Goal: Task Accomplishment & Management: Complete application form

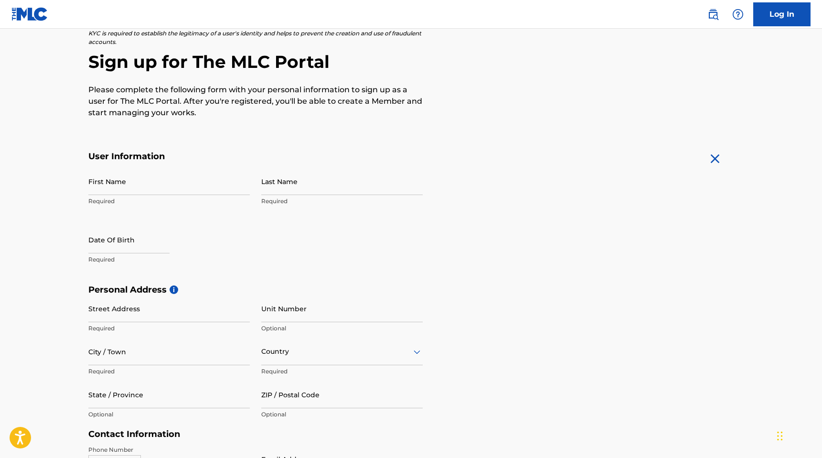
scroll to position [74, 0]
click at [172, 182] on input "First Name" at bounding box center [169, 180] width 162 height 27
type input "Suji"
type input "[PERSON_NAME]"
type input "[STREET_ADDRESS]"
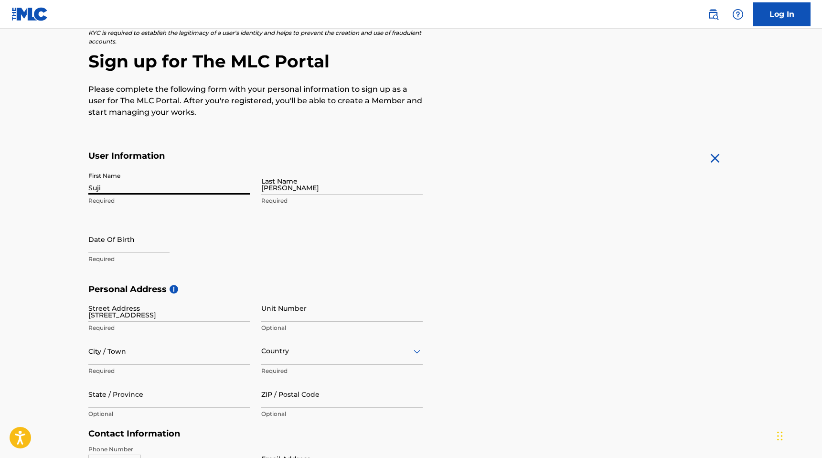
type input "apt #5"
type input "[GEOGRAPHIC_DATA]"
type input "MA"
type input "02215"
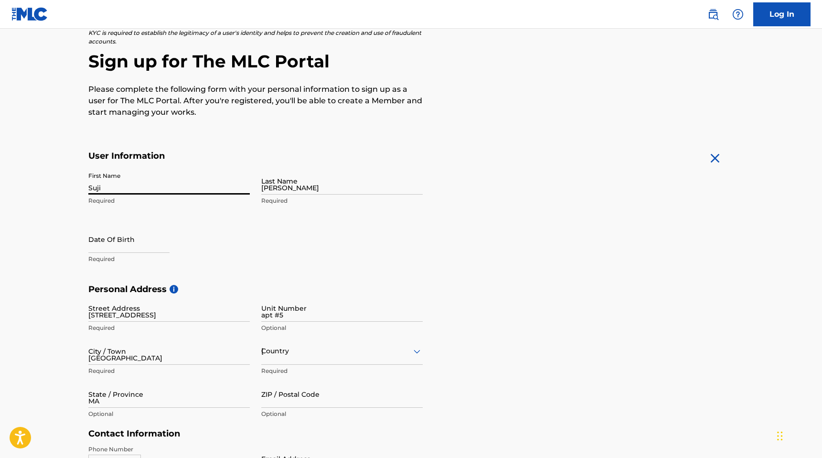
type input "857"
type input "3034058"
type input "[EMAIL_ADDRESS][DOMAIN_NAME]"
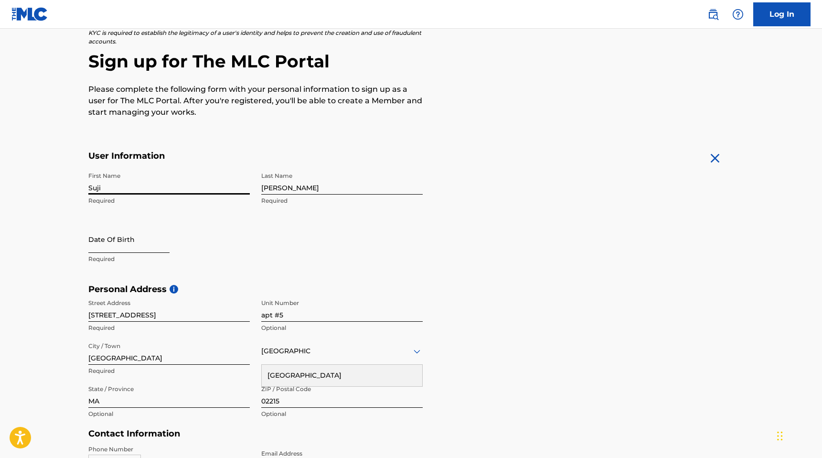
click at [122, 245] on input "text" at bounding box center [128, 239] width 81 height 27
select select "8"
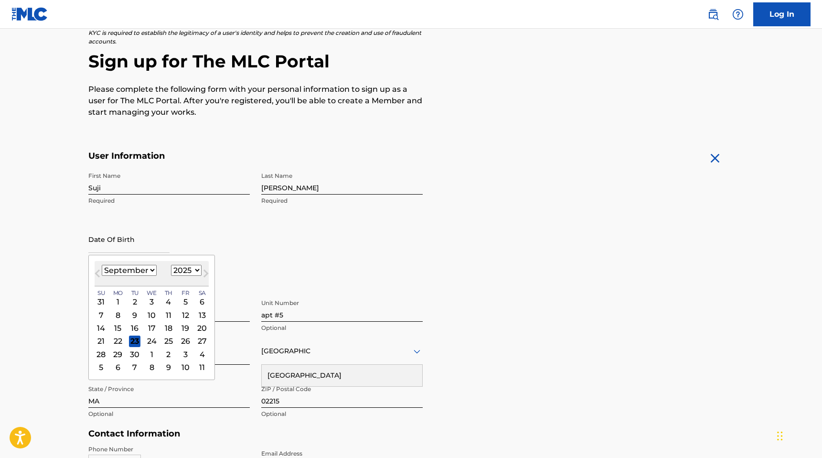
click at [181, 264] on div "[DATE] January February March April May June July August September October Nove…" at bounding box center [152, 273] width 114 height 25
click at [181, 270] on select "1899 1900 1901 1902 1903 1904 1905 1906 1907 1908 1909 1910 1911 1912 1913 1914…" at bounding box center [186, 270] width 31 height 11
select select "2003"
click at [171, 265] on select "1899 1900 1901 1902 1903 1904 1905 1906 1907 1908 1909 1910 1911 1912 1913 1914…" at bounding box center [186, 270] width 31 height 11
click at [141, 270] on select "January February March April May June July August September October November De…" at bounding box center [129, 270] width 55 height 11
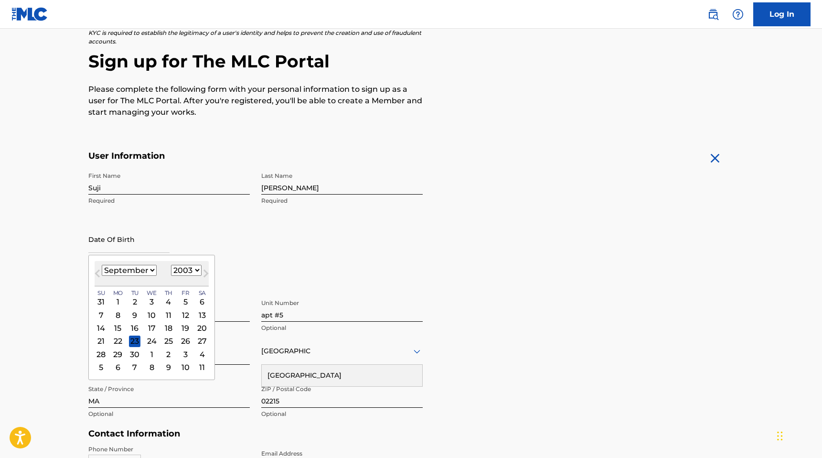
select select "9"
click at [102, 265] on select "January February March April May June July August September October November De…" at bounding box center [129, 270] width 55 height 11
click at [165, 330] on div "16" at bounding box center [167, 327] width 11 height 11
type input "[DATE]"
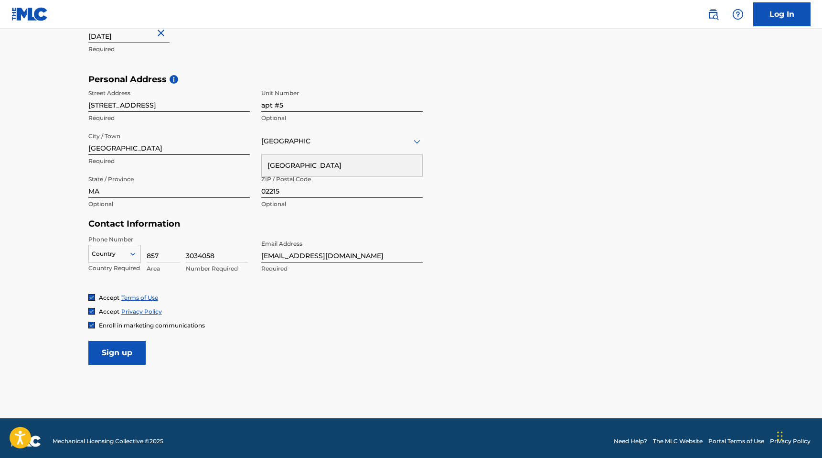
scroll to position [289, 0]
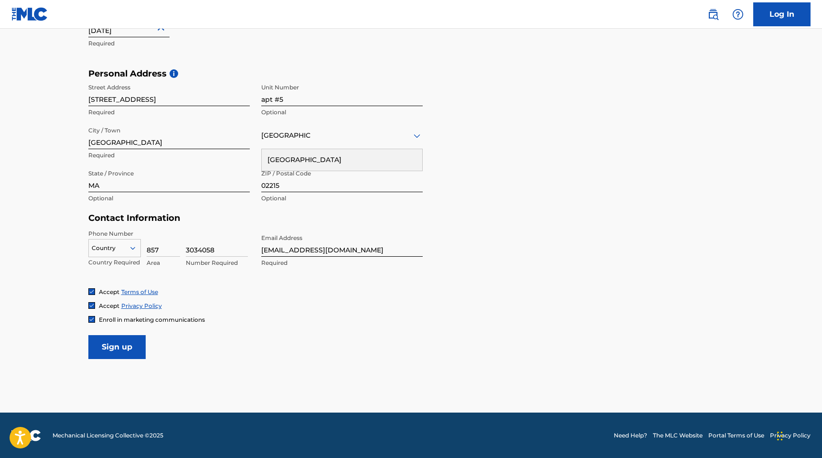
click at [342, 249] on input "[EMAIL_ADDRESS][DOMAIN_NAME]" at bounding box center [342, 242] width 162 height 27
click at [257, 288] on div "Accept Terms of Use" at bounding box center [411, 292] width 646 height 8
click at [92, 318] on img at bounding box center [92, 319] width 6 height 6
click at [122, 250] on div at bounding box center [115, 248] width 52 height 11
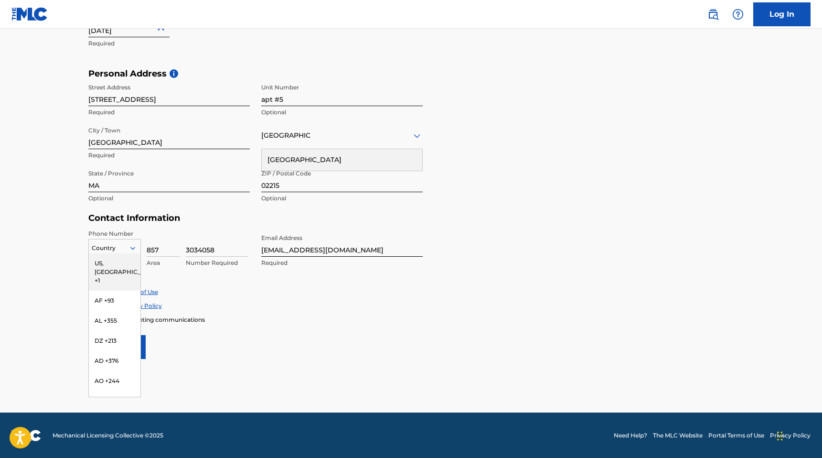
click at [122, 265] on div "US, [GEOGRAPHIC_DATA] +1" at bounding box center [115, 271] width 52 height 37
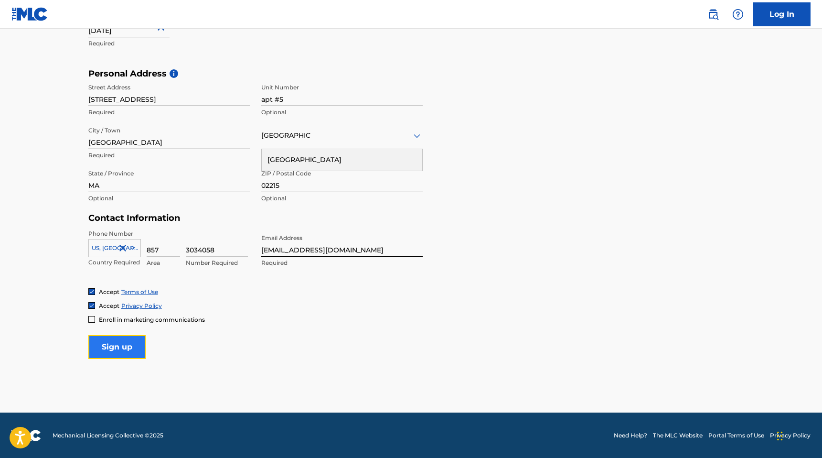
click at [118, 341] on input "Sign up" at bounding box center [116, 347] width 57 height 24
click at [109, 346] on input "Sign up" at bounding box center [116, 347] width 57 height 24
click at [299, 141] on div "Country" at bounding box center [342, 135] width 162 height 27
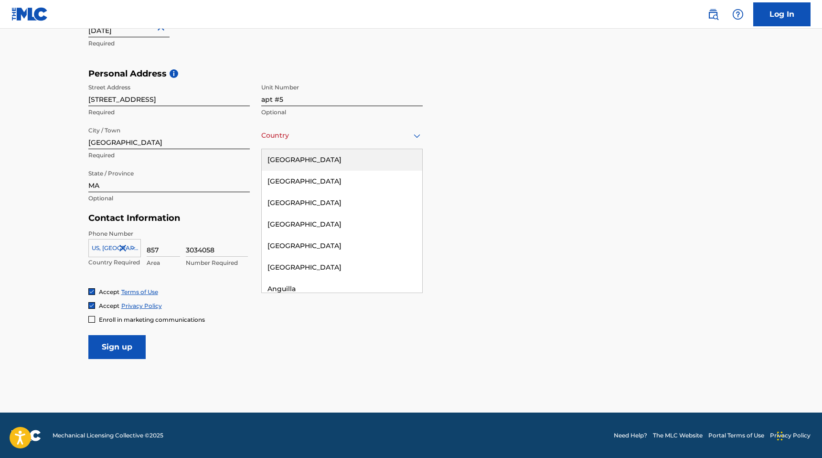
click at [299, 152] on div "[GEOGRAPHIC_DATA]" at bounding box center [342, 160] width 161 height 22
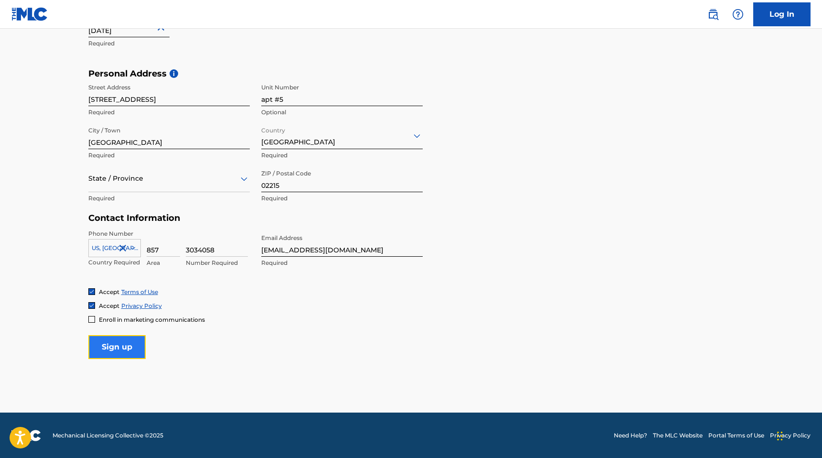
click at [121, 355] on input "Sign up" at bounding box center [116, 347] width 57 height 24
click at [162, 186] on div "State / Province" at bounding box center [169, 178] width 162 height 27
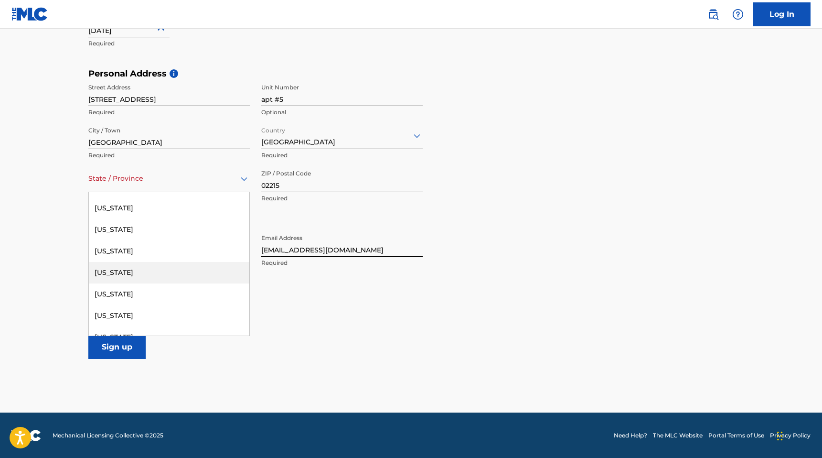
scroll to position [393, 0]
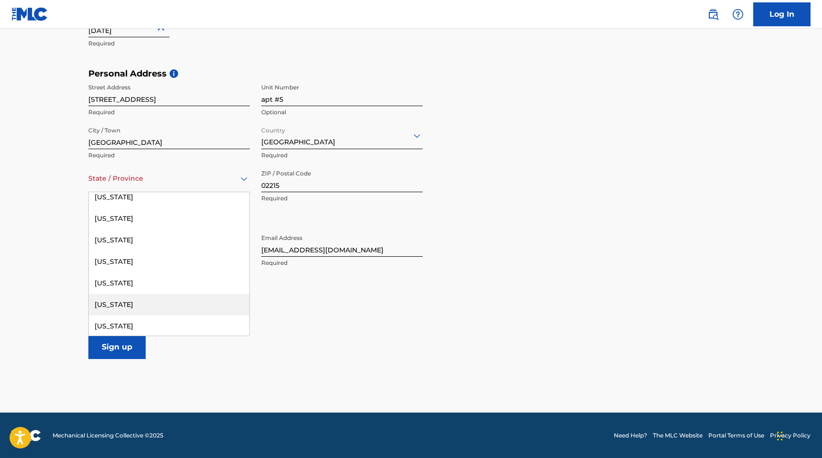
click at [138, 307] on div "[US_STATE]" at bounding box center [169, 305] width 161 height 22
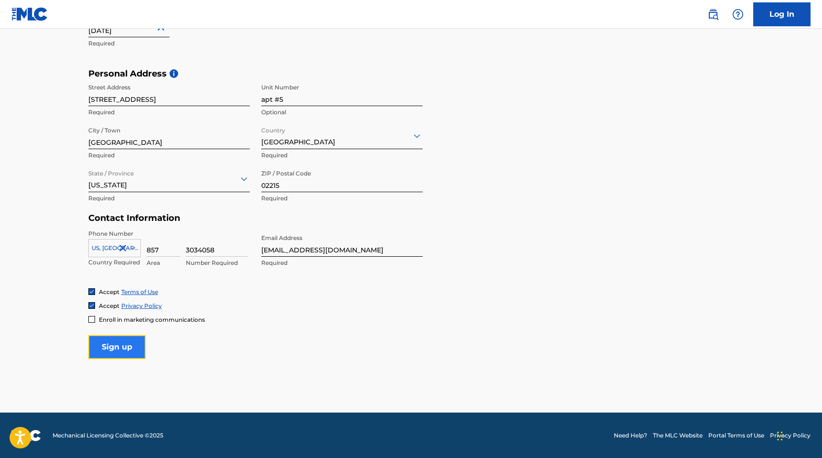
click at [118, 341] on input "Sign up" at bounding box center [116, 347] width 57 height 24
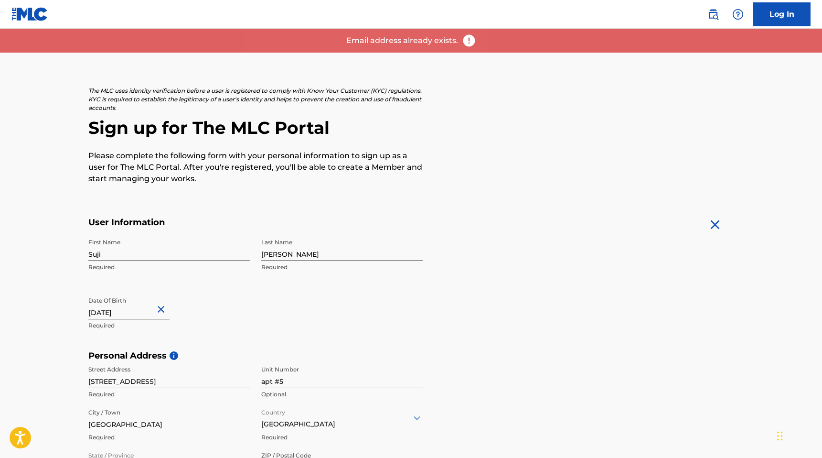
scroll to position [0, 0]
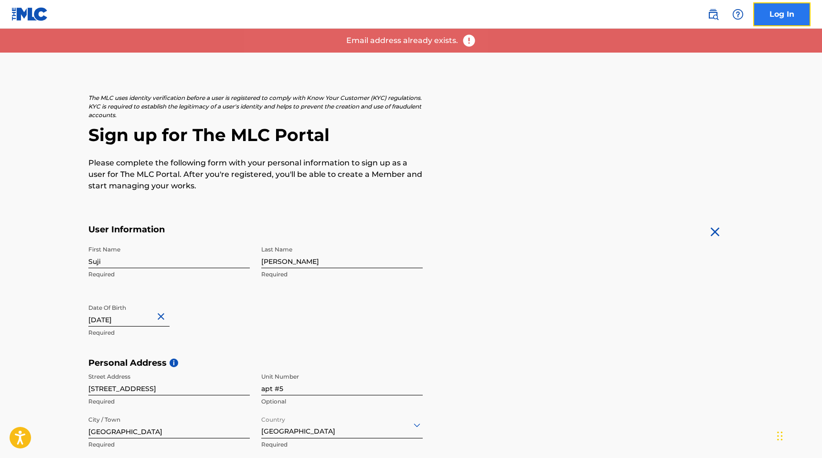
click at [764, 13] on link "Log In" at bounding box center [782, 14] width 57 height 24
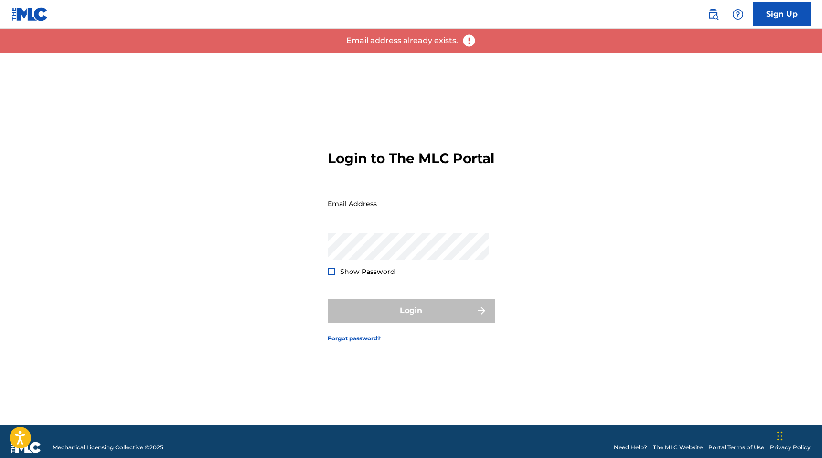
click at [360, 217] on input "Email Address" at bounding box center [409, 203] width 162 height 27
type input "[EMAIL_ADDRESS][DOMAIN_NAME]"
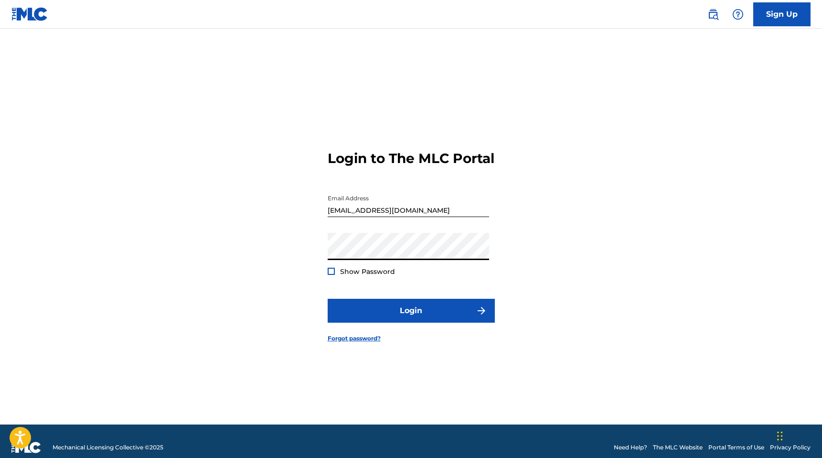
click at [328, 299] on button "Login" at bounding box center [411, 311] width 167 height 24
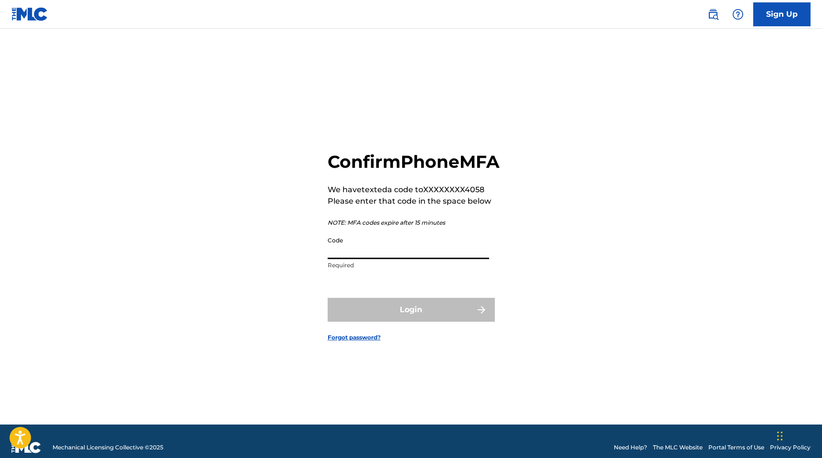
click at [399, 259] on input "Code" at bounding box center [409, 245] width 162 height 27
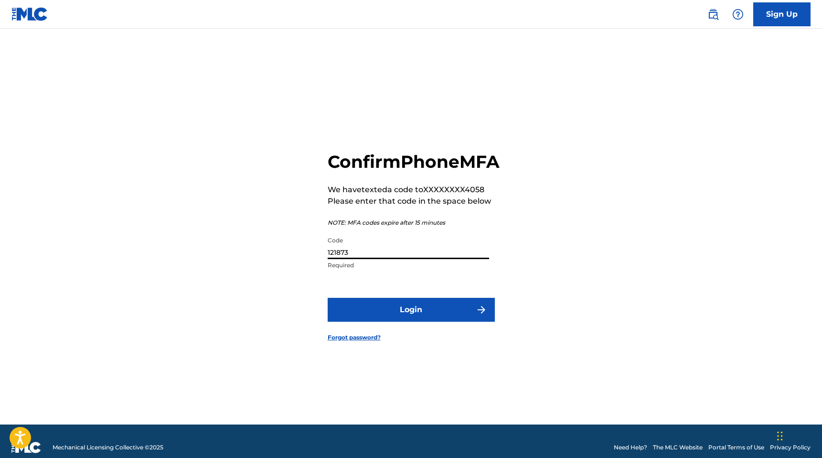
type input "121873"
click at [328, 298] on button "Login" at bounding box center [411, 310] width 167 height 24
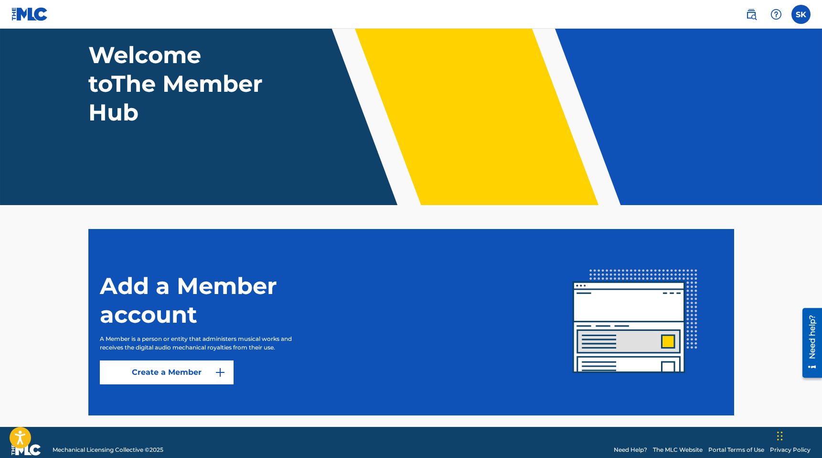
scroll to position [73, 0]
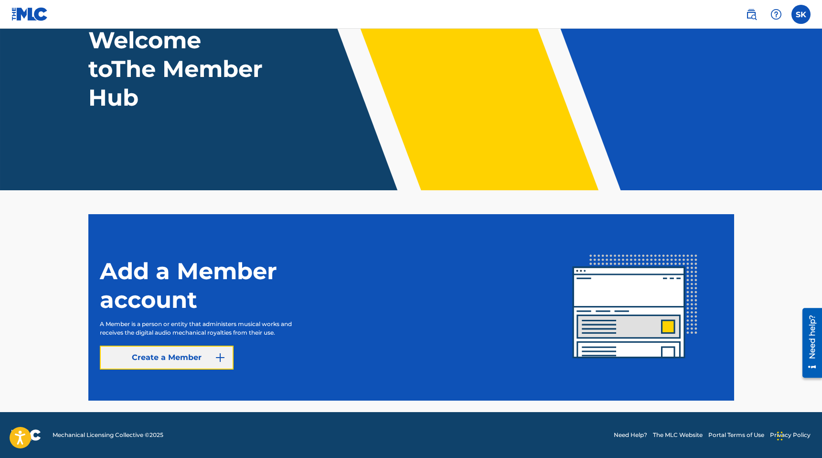
click at [218, 357] on img at bounding box center [220, 357] width 11 height 11
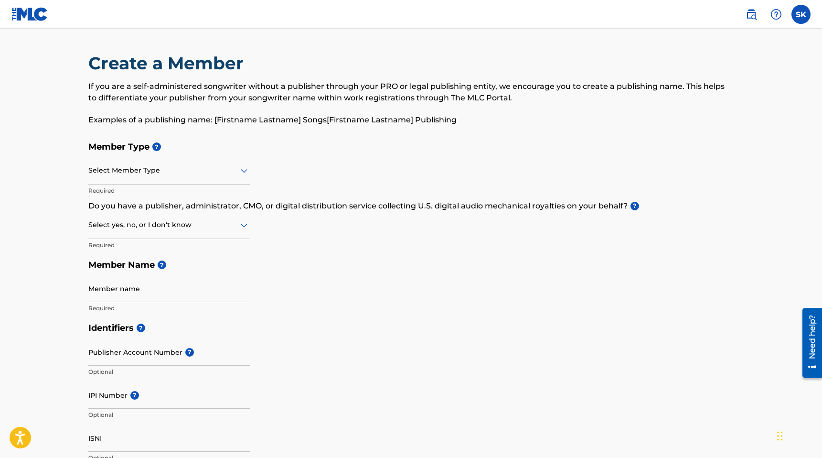
click at [215, 174] on div at bounding box center [169, 170] width 162 height 12
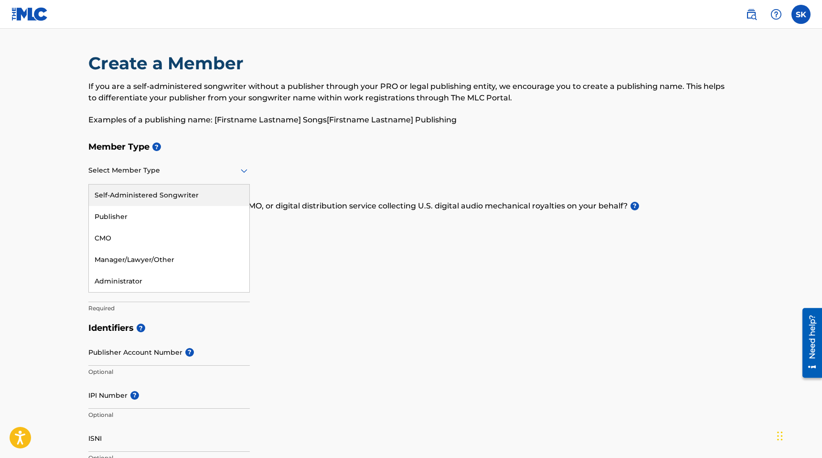
click at [218, 199] on div "Self-Administered Songwriter" at bounding box center [169, 195] width 161 height 22
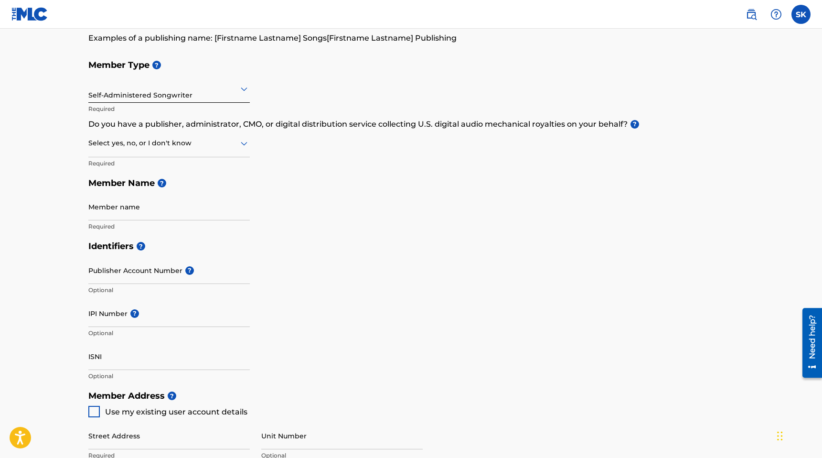
scroll to position [87, 0]
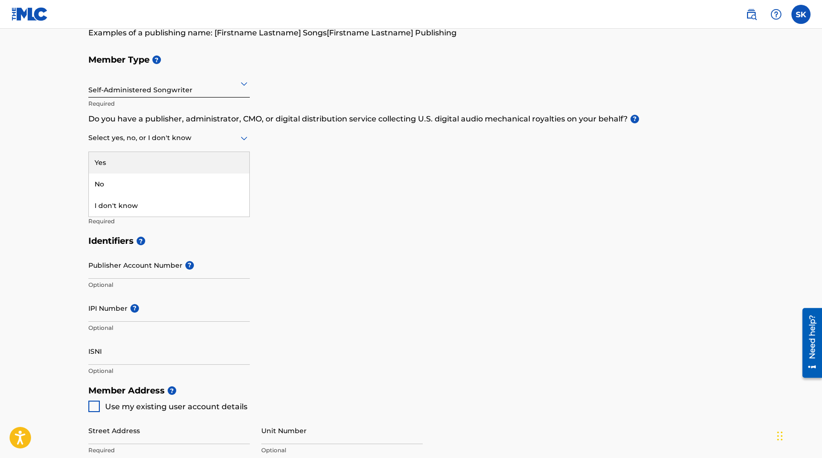
click at [220, 132] on div at bounding box center [169, 138] width 162 height 12
click at [202, 184] on div "No" at bounding box center [169, 184] width 161 height 22
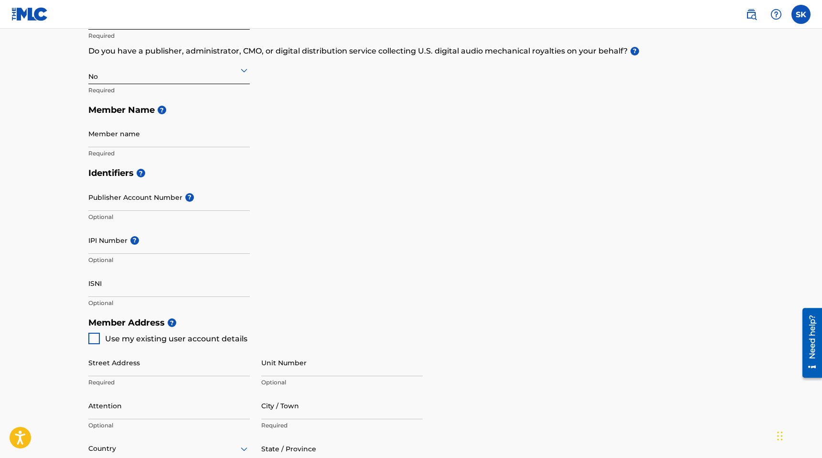
scroll to position [167, 0]
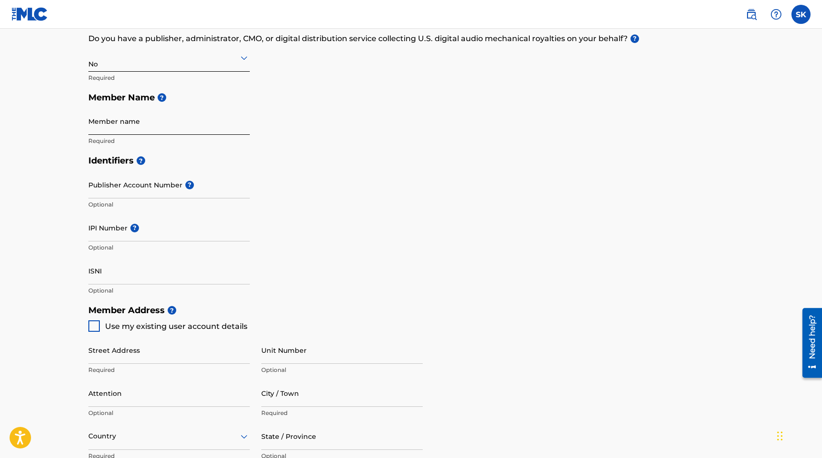
click at [198, 113] on input "Member name" at bounding box center [169, 121] width 162 height 27
click at [266, 108] on div "Member Type ? Self-Administered Songwriter Required Do you have a publisher, ad…" at bounding box center [411, 59] width 646 height 181
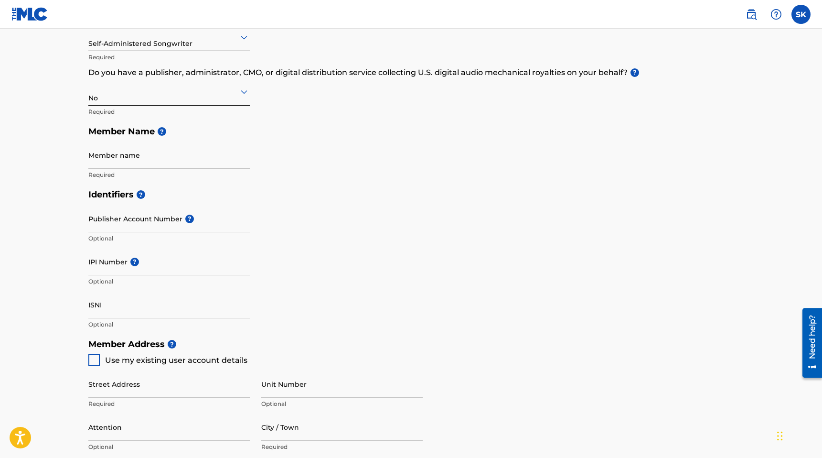
scroll to position [131, 0]
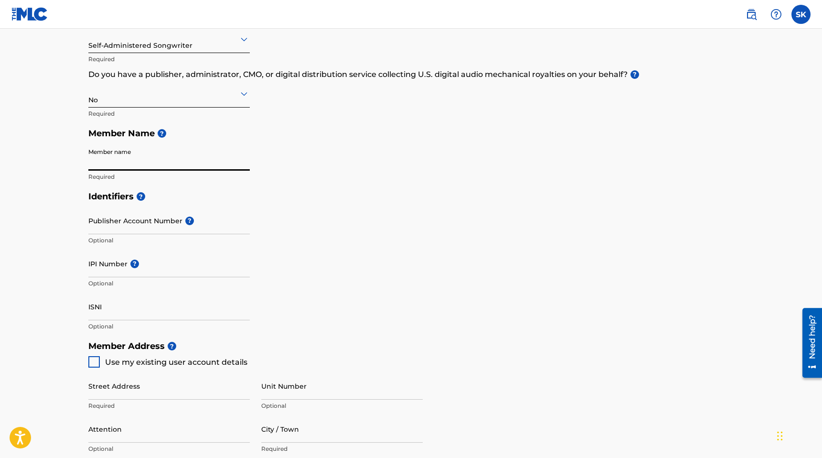
click at [209, 147] on input "Member name" at bounding box center [169, 156] width 162 height 27
type input "[PERSON_NAME]"
type input "[STREET_ADDRESS]"
type input "apt #5"
type input "[GEOGRAPHIC_DATA]"
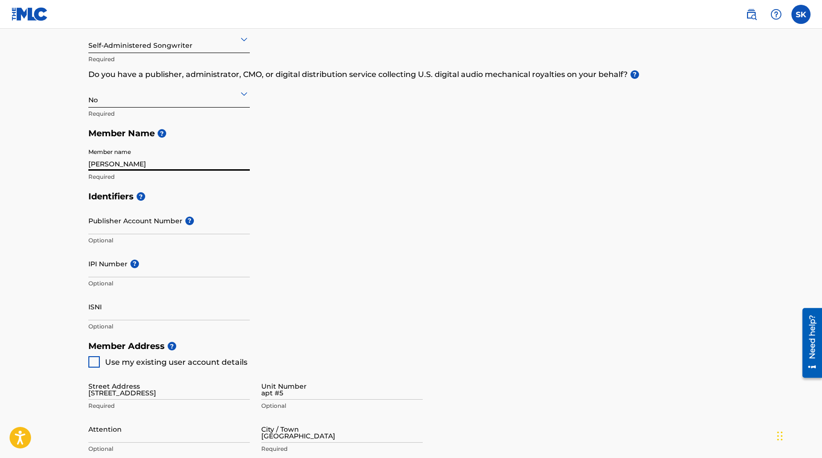
type input "[GEOGRAPHIC_DATA]"
type input "MA"
type input "02215"
type input "857"
type input "3034058"
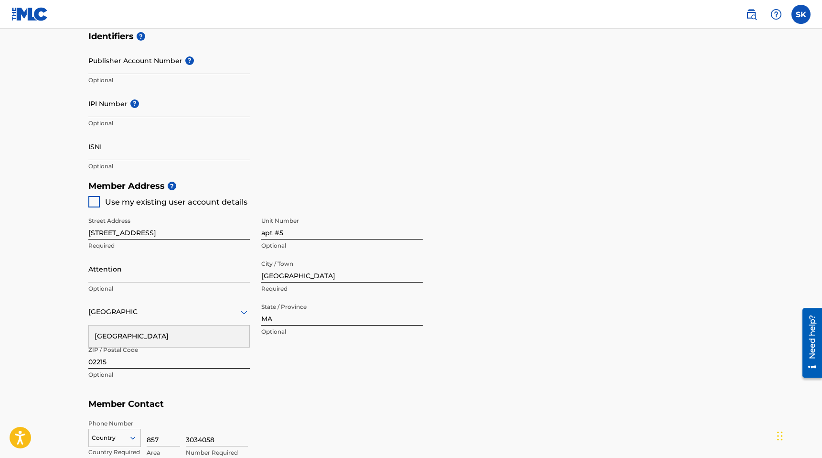
scroll to position [312, 0]
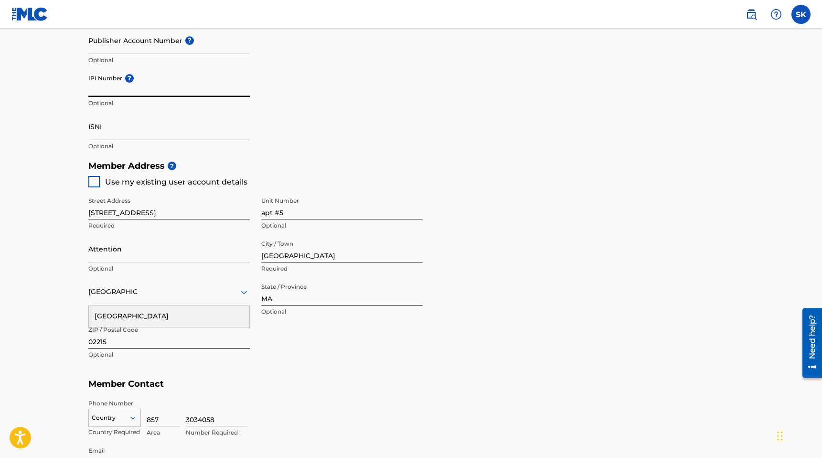
click at [158, 88] on input "IPI Number ?" at bounding box center [169, 83] width 162 height 27
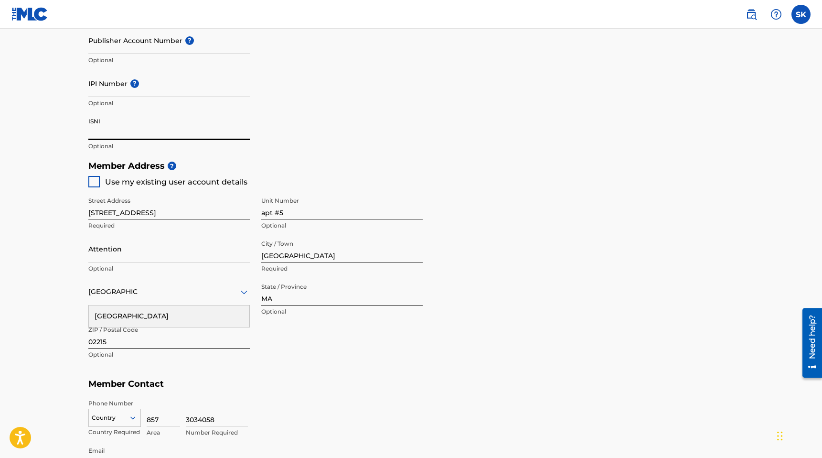
click at [150, 119] on input "ISNI" at bounding box center [169, 126] width 162 height 27
click at [95, 187] on div "Street Address [STREET_ADDRESS] Required Unit Number apt #5 Optional Attention …" at bounding box center [255, 278] width 335 height 182
click at [95, 184] on div at bounding box center [93, 181] width 11 height 11
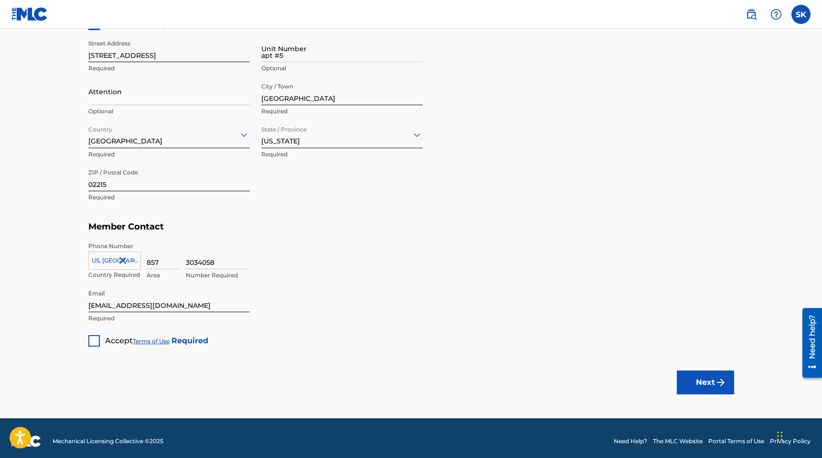
scroll to position [464, 0]
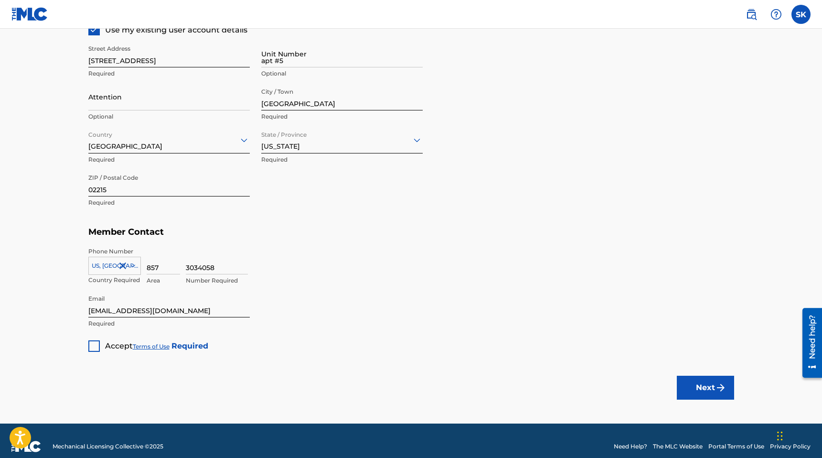
click at [92, 345] on div at bounding box center [93, 345] width 11 height 11
drag, startPoint x: 119, startPoint y: 311, endPoint x: 86, endPoint y: 311, distance: 33.0
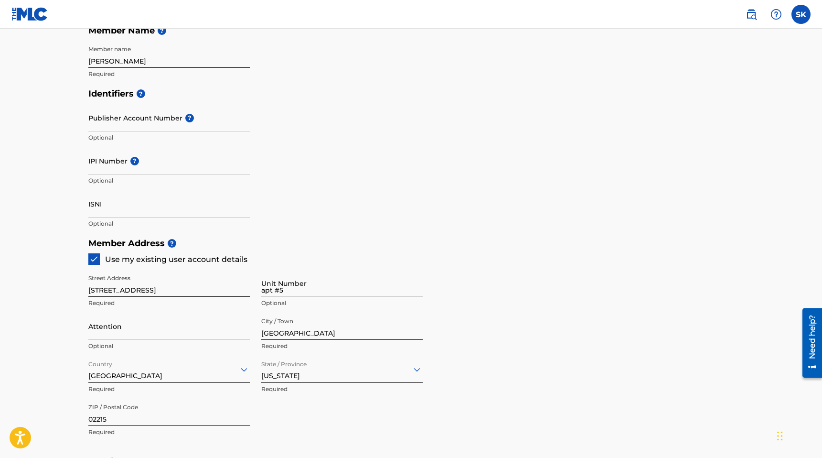
scroll to position [229, 0]
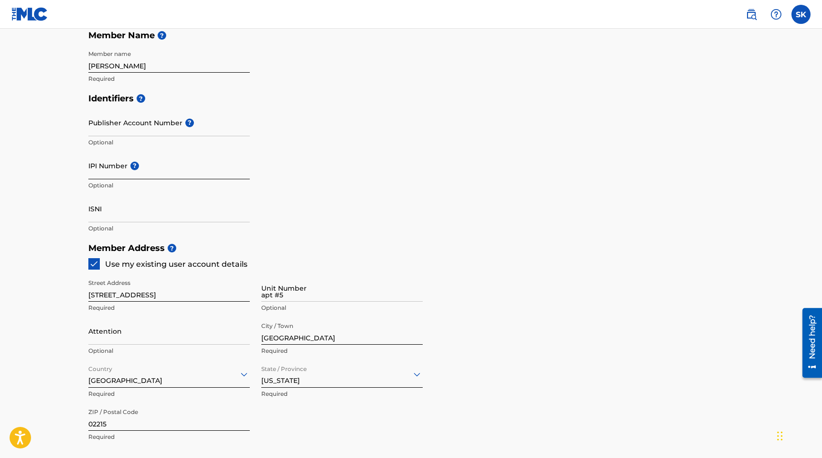
type input "[EMAIL_ADDRESS][DOMAIN_NAME]"
click at [159, 165] on input "IPI Number ?" at bounding box center [169, 165] width 162 height 27
paste input "01232255589"
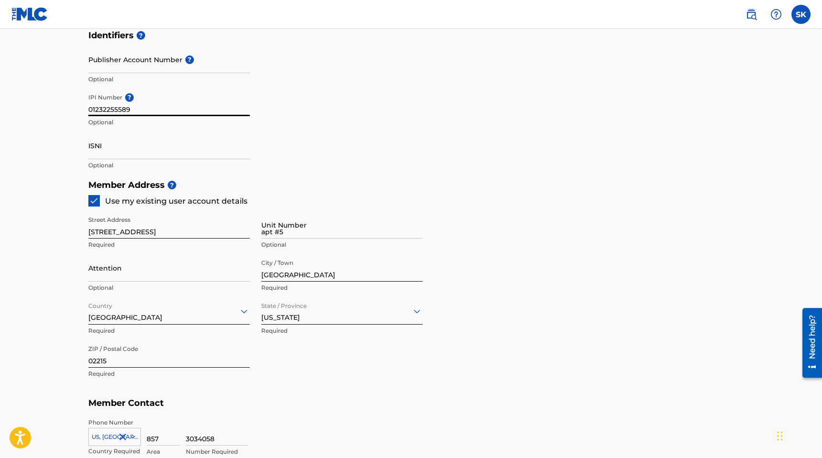
scroll to position [293, 0]
click at [98, 106] on input "01232255589" at bounding box center [169, 101] width 162 height 27
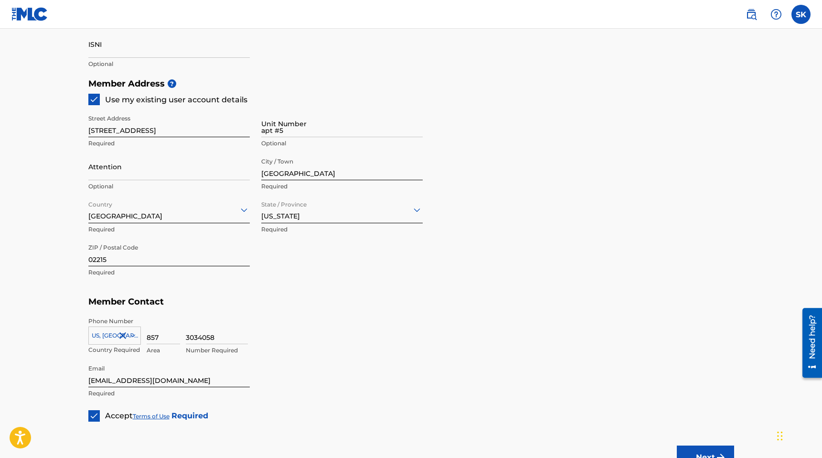
scroll to position [475, 0]
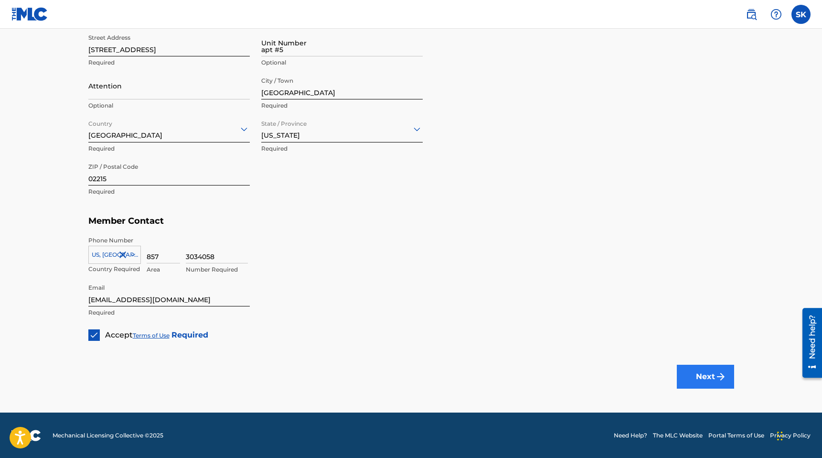
type input "01232255589"
click at [686, 376] on button "Next" at bounding box center [705, 377] width 57 height 24
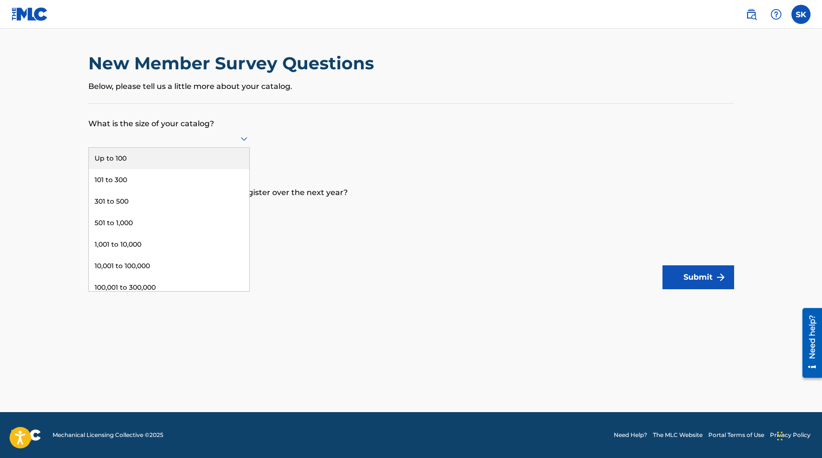
click at [209, 146] on div at bounding box center [169, 139] width 162 height 18
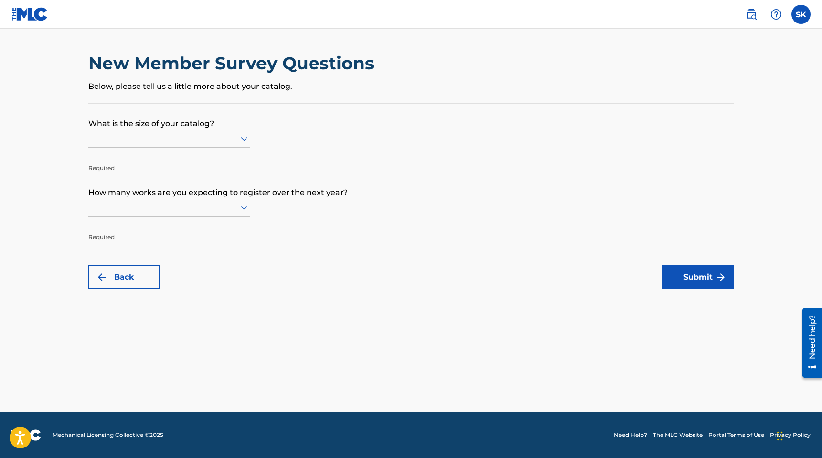
click at [339, 136] on form "What is the size of your catalog? Required How many works are you expecting to …" at bounding box center [411, 196] width 646 height 185
click at [243, 206] on icon at bounding box center [243, 207] width 11 height 11
click at [217, 229] on div "Up to 100" at bounding box center [169, 227] width 161 height 22
click at [227, 140] on div at bounding box center [169, 138] width 162 height 12
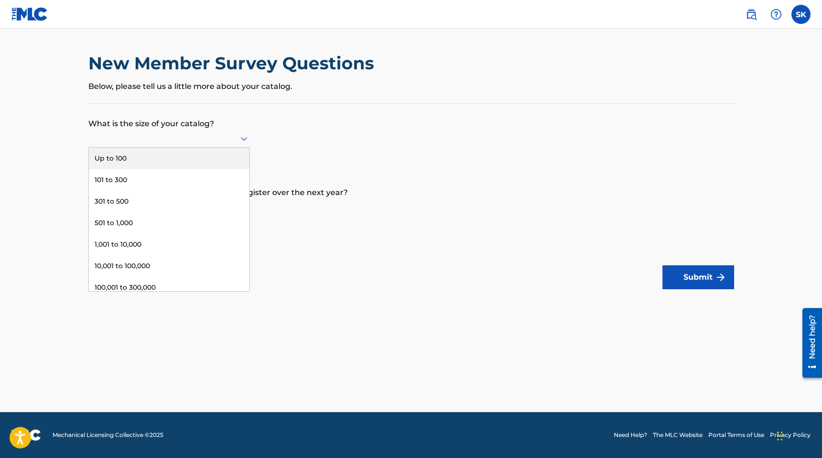
click at [227, 156] on div "Up to 100" at bounding box center [169, 159] width 161 height 22
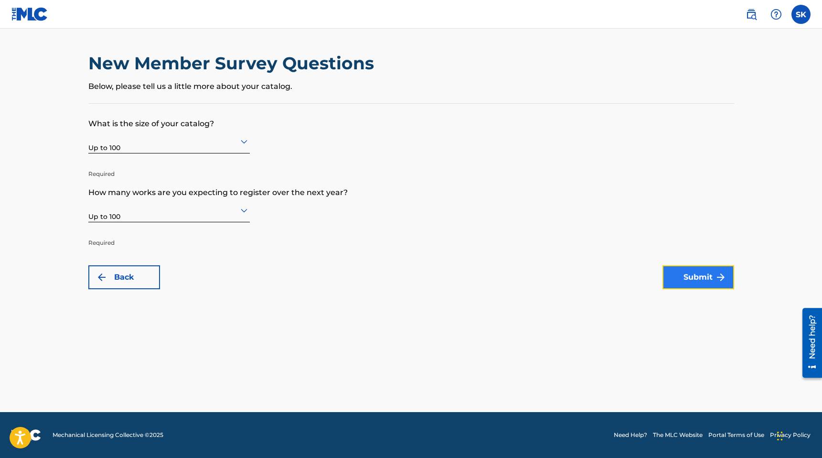
click at [681, 279] on button "Submit" at bounding box center [699, 277] width 72 height 24
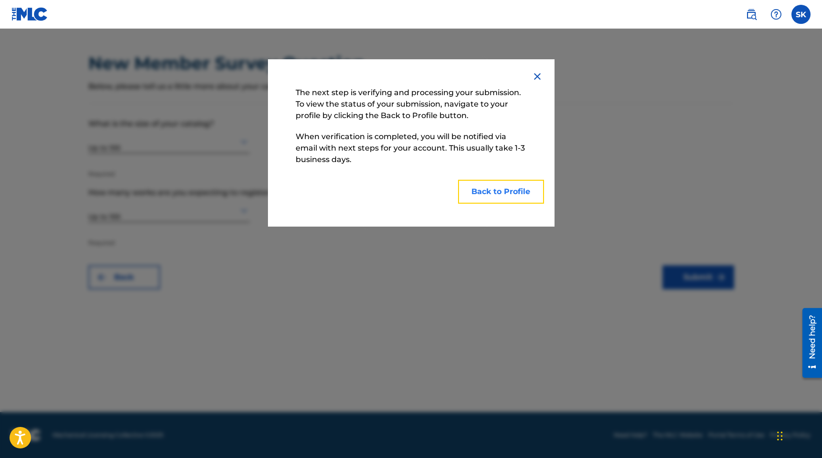
click at [483, 187] on button "Back to Profile" at bounding box center [501, 192] width 86 height 24
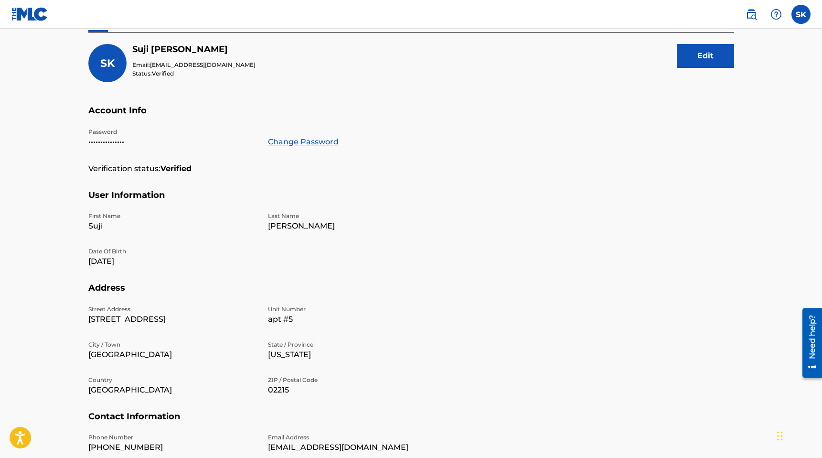
scroll to position [113, 0]
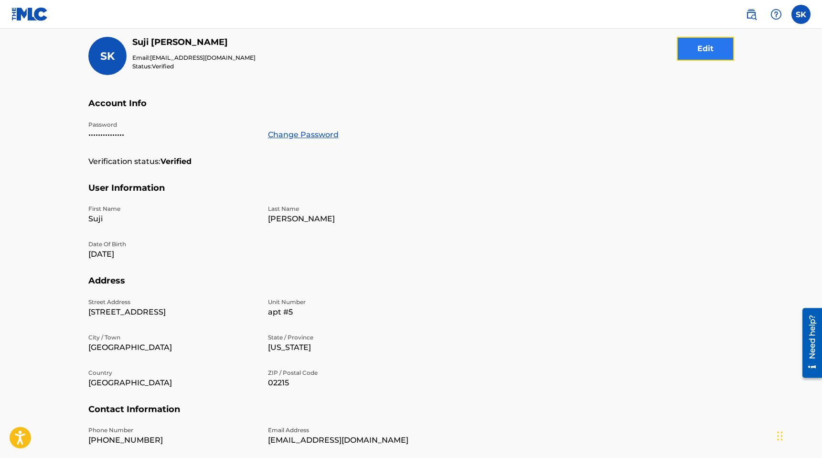
click at [696, 37] on button "Edit" at bounding box center [705, 49] width 57 height 24
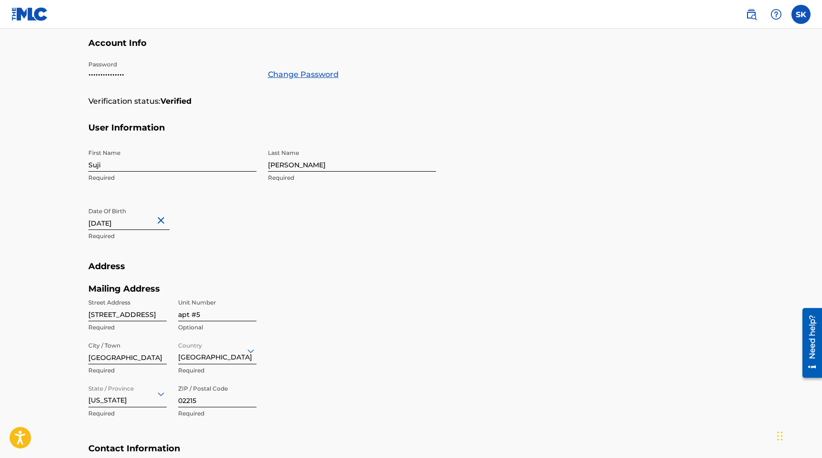
scroll to position [0, 0]
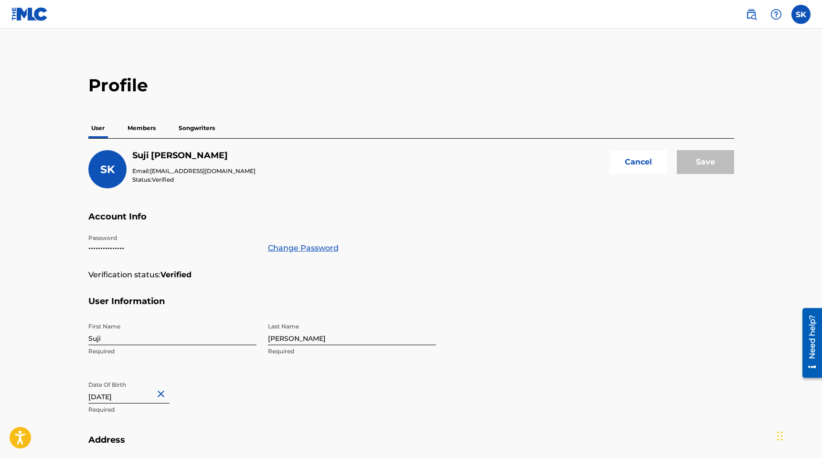
click at [155, 121] on p "Members" at bounding box center [142, 128] width 34 height 20
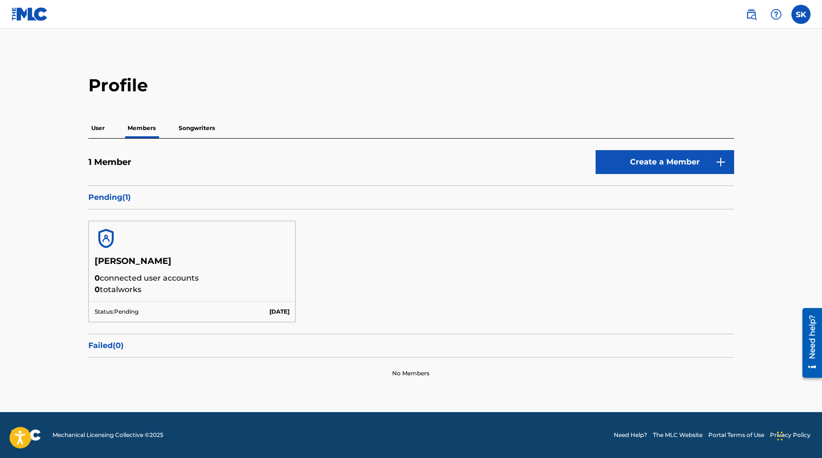
click at [193, 123] on p "Songwriters" at bounding box center [197, 128] width 42 height 20
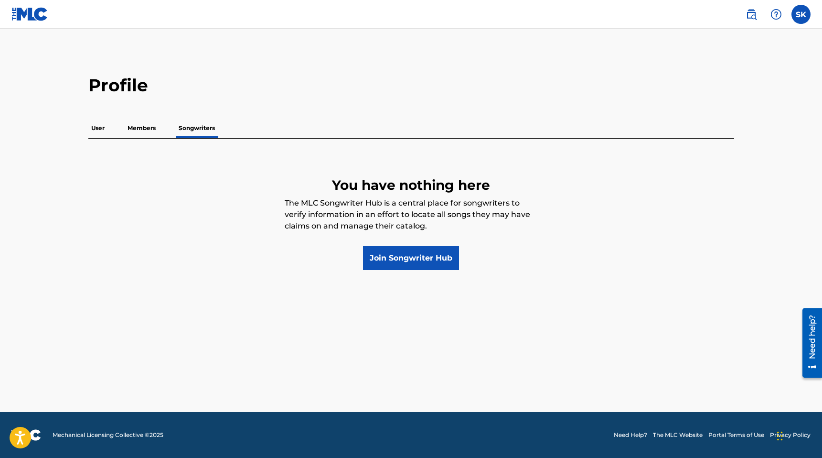
click at [143, 123] on p "Members" at bounding box center [142, 128] width 34 height 20
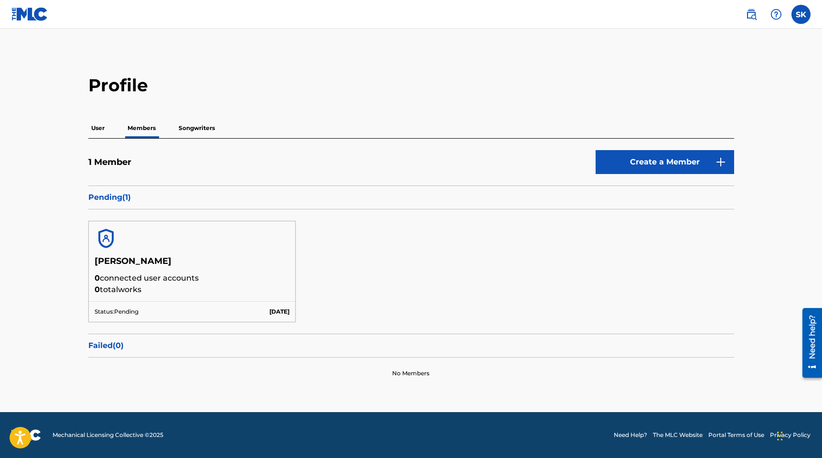
click at [125, 120] on p "Members" at bounding box center [142, 128] width 34 height 20
